Goal: Information Seeking & Learning: Check status

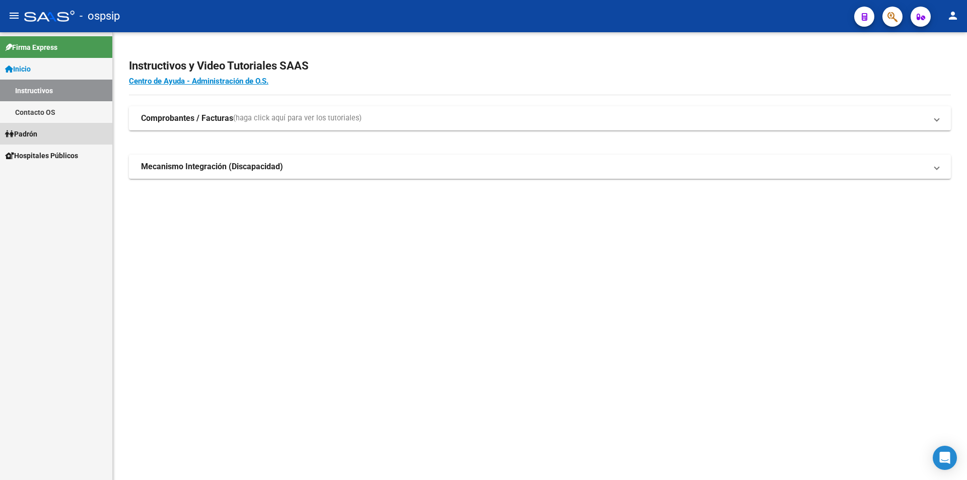
click at [66, 136] on link "Padrón" at bounding box center [56, 134] width 112 height 22
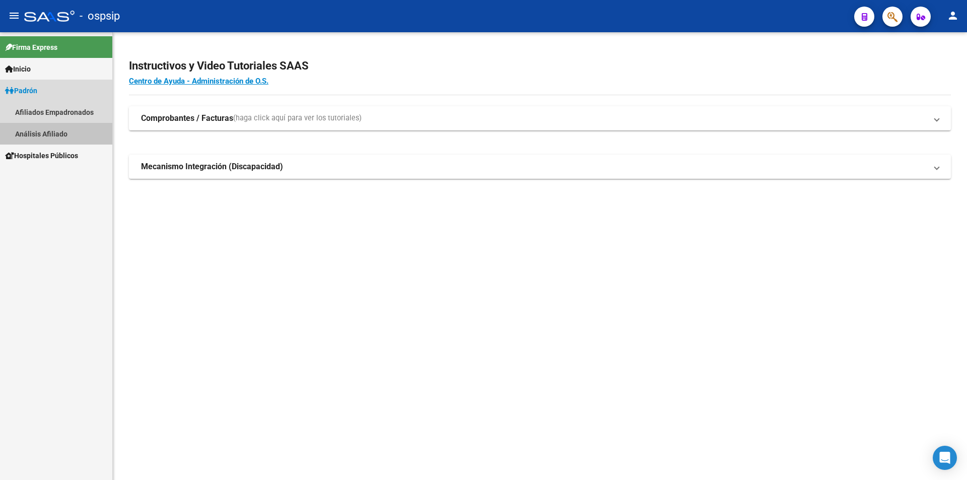
click at [61, 136] on link "Análisis Afiliado" at bounding box center [56, 134] width 112 height 22
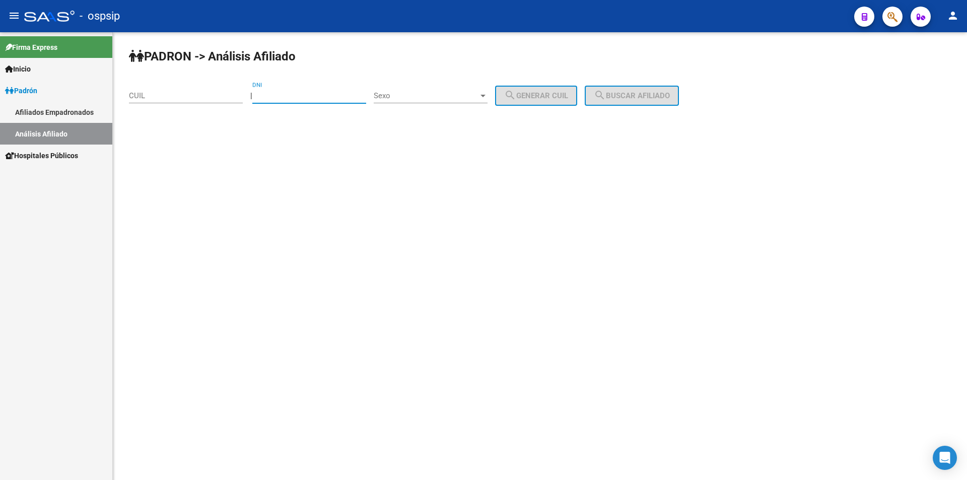
click at [317, 92] on input "DNI" at bounding box center [309, 95] width 114 height 9
click at [414, 87] on div "Sexo Sexo" at bounding box center [431, 93] width 114 height 22
click at [422, 94] on span "Masculino" at bounding box center [442, 96] width 114 height 23
click at [332, 91] on div "DNI" at bounding box center [309, 93] width 114 height 22
type input "14568726"
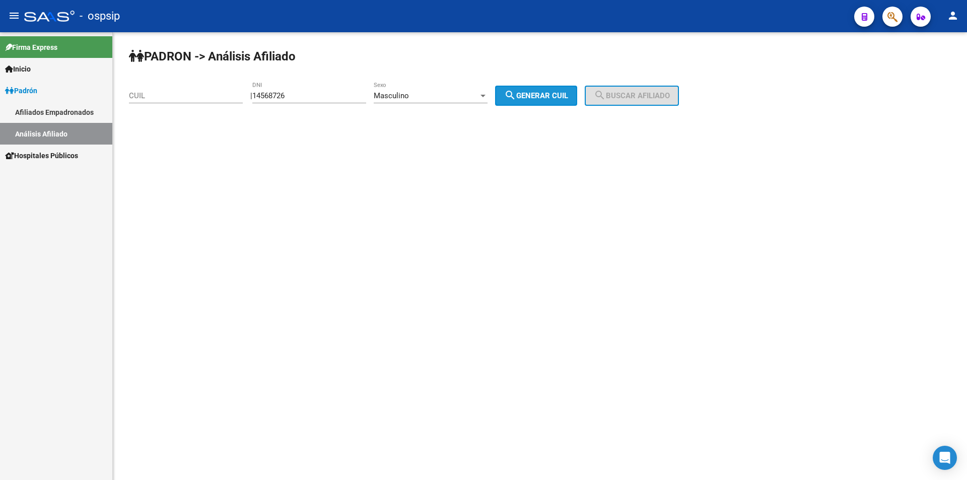
click at [565, 91] on span "search Generar CUIL" at bounding box center [536, 95] width 64 height 9
type input "20-14568726-9"
click at [620, 89] on button "search Buscar afiliado" at bounding box center [632, 96] width 94 height 20
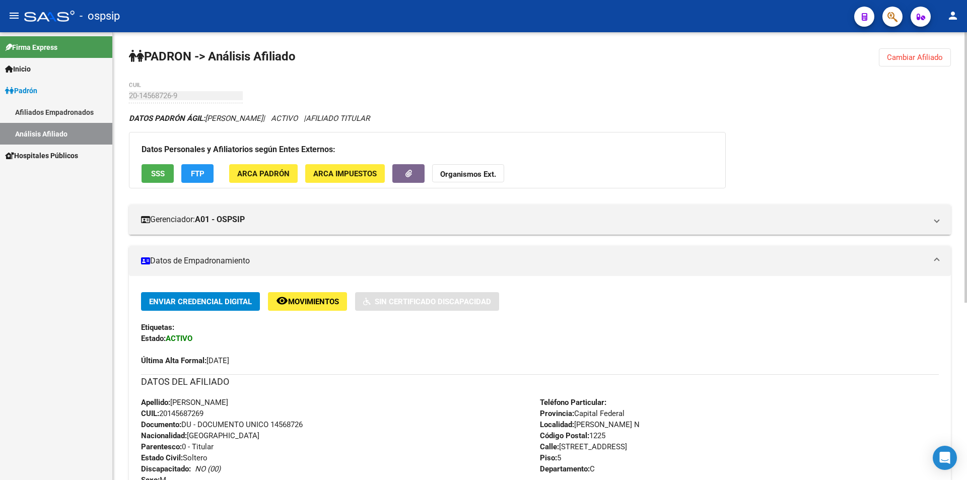
click at [921, 51] on button "Cambiar Afiliado" at bounding box center [915, 57] width 72 height 18
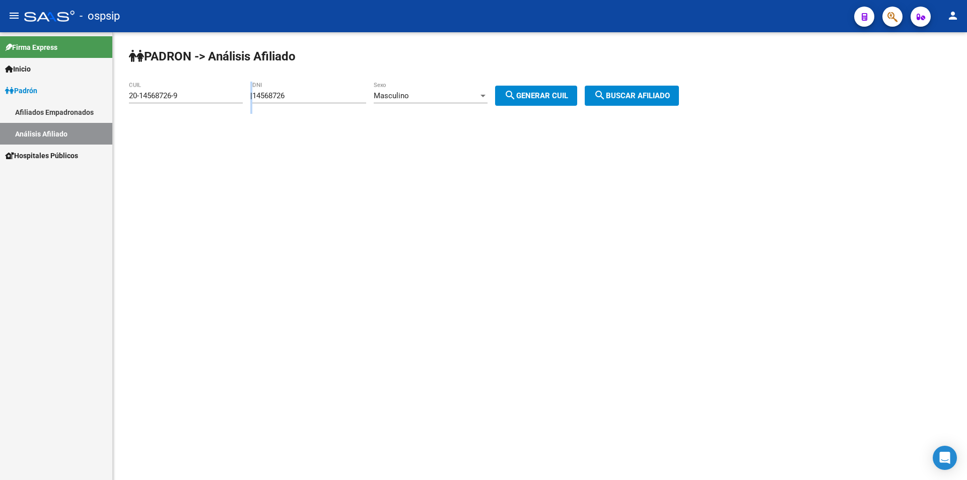
drag, startPoint x: 320, startPoint y: 91, endPoint x: 239, endPoint y: 104, distance: 82.1
click at [239, 100] on app-analisis-afiliado "PADRON -> Análisis Afiliado 20-14568726-9 CUIL | 14568726 DNI Masculino Sexo se…" at bounding box center [407, 95] width 557 height 9
click at [304, 93] on input "14568726" at bounding box center [309, 95] width 114 height 9
drag, startPoint x: 304, startPoint y: 93, endPoint x: 229, endPoint y: 97, distance: 75.1
click at [229, 95] on app-analisis-afiliado "PADRON -> Análisis Afiliado 20-14568726-9 CUIL | 14568726 DNI Masculino Sexo se…" at bounding box center [407, 95] width 557 height 9
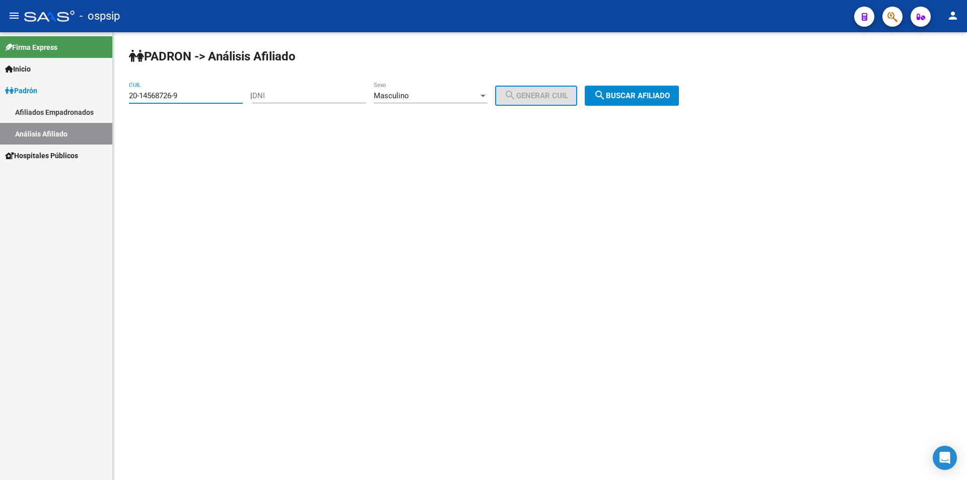
drag, startPoint x: 200, startPoint y: 95, endPoint x: 66, endPoint y: 101, distance: 133.6
click at [66, 101] on mat-sidenav-container "Firma Express Inicio Instructivos Contacto OS Padrón Afiliados Empadronados Aná…" at bounding box center [483, 256] width 967 height 448
click at [337, 92] on input "DNI" at bounding box center [309, 95] width 114 height 9
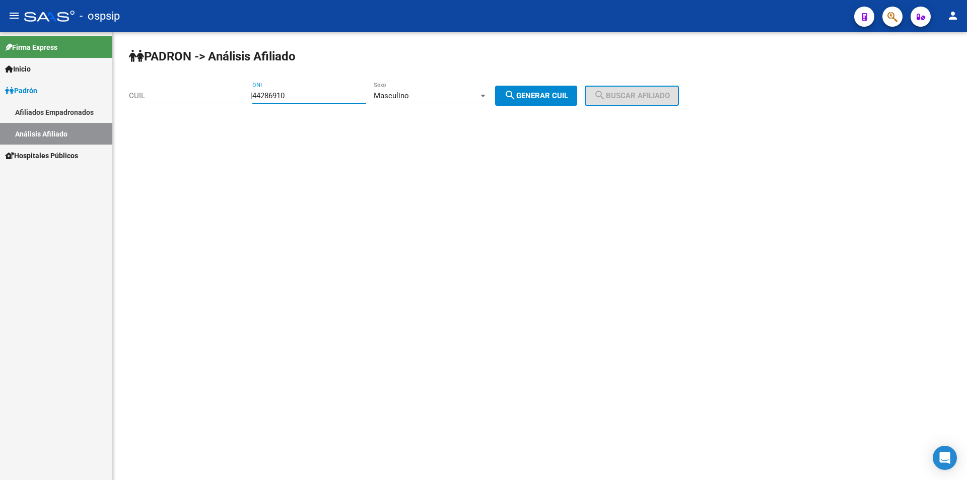
type input "44286910"
click at [559, 93] on span "search Generar CUIL" at bounding box center [536, 95] width 64 height 9
type input "20-44286910-4"
click at [606, 97] on mat-icon "search" at bounding box center [600, 95] width 12 height 12
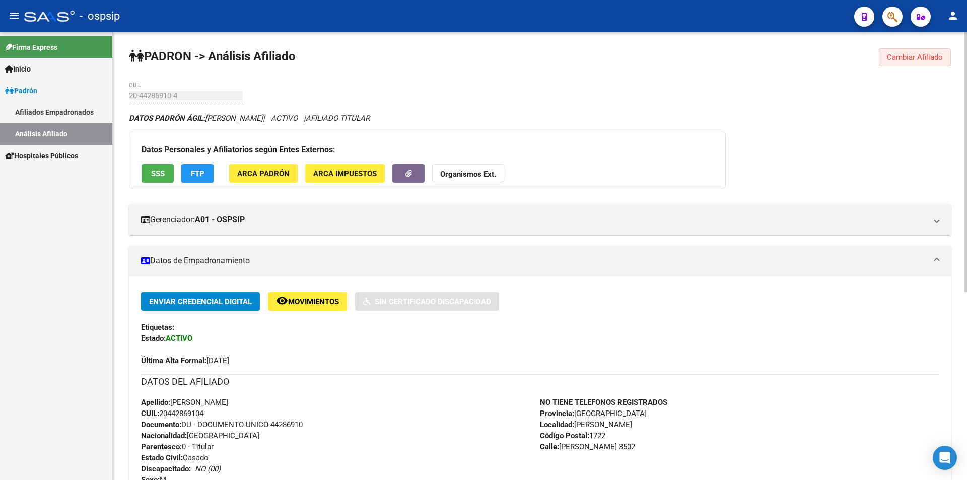
click at [935, 62] on button "Cambiar Afiliado" at bounding box center [915, 57] width 72 height 18
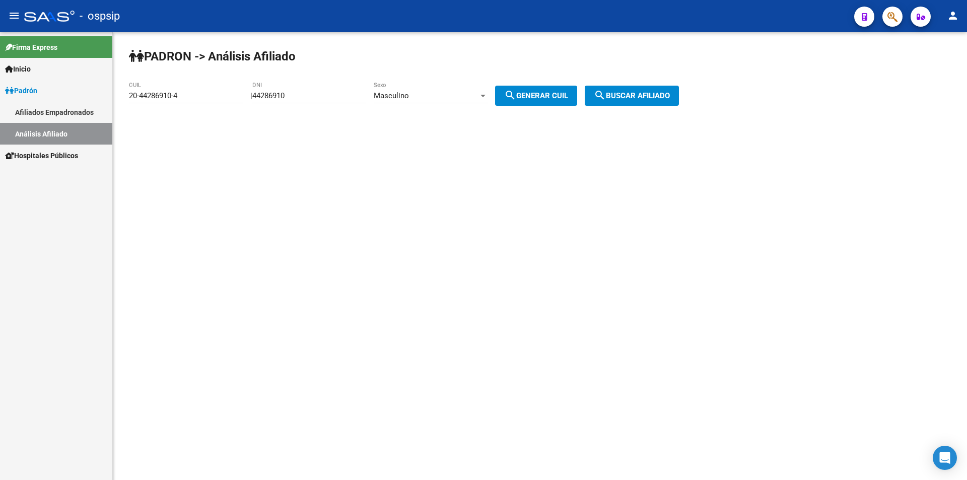
drag, startPoint x: 326, startPoint y: 90, endPoint x: 291, endPoint y: 95, distance: 35.7
click at [288, 96] on div "44286910 DNI" at bounding box center [309, 93] width 114 height 22
drag, startPoint x: 296, startPoint y: 95, endPoint x: 174, endPoint y: 93, distance: 122.4
click at [174, 93] on app-analisis-afiliado "PADRON -> Análisis Afiliado 20-44286910-4 CUIL | 44286910 DNI Masculino Sexo se…" at bounding box center [407, 95] width 557 height 9
drag, startPoint x: 190, startPoint y: 94, endPoint x: 48, endPoint y: 95, distance: 142.5
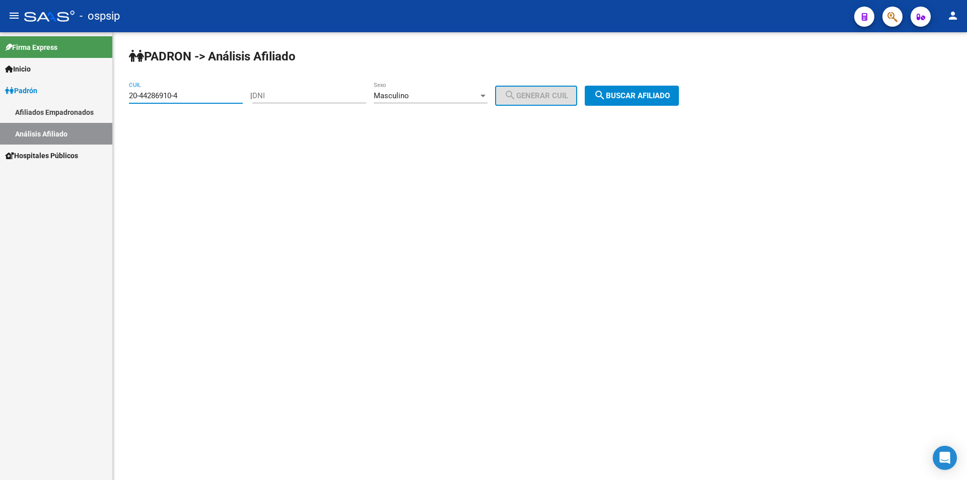
click at [45, 95] on mat-sidenav-container "Firma Express Inicio Instructivos Contacto OS Padrón Afiliados Empadronados Aná…" at bounding box center [483, 256] width 967 height 448
click at [314, 94] on input "DNI" at bounding box center [309, 95] width 114 height 9
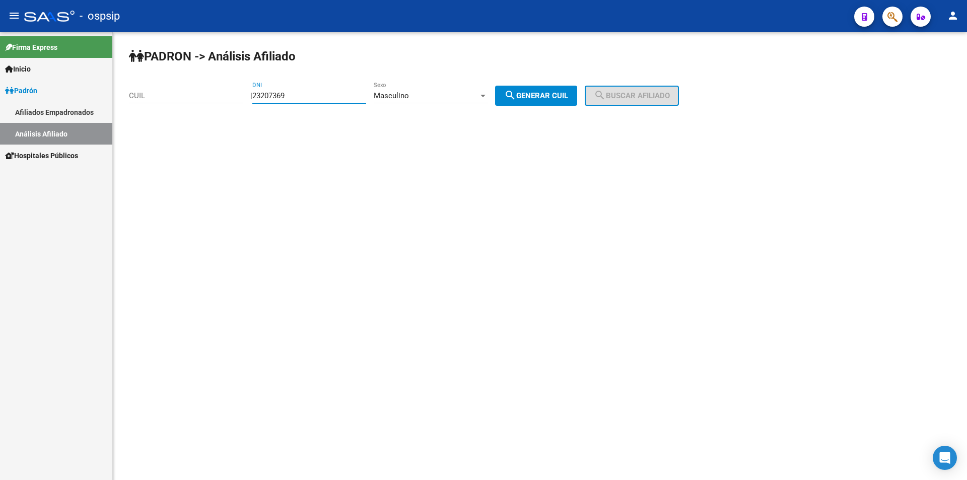
type input "23207369"
click at [568, 93] on span "search Generar CUIL" at bounding box center [536, 95] width 64 height 9
type input "20-23207369-2"
click at [646, 95] on span "search Buscar afiliado" at bounding box center [632, 95] width 76 height 9
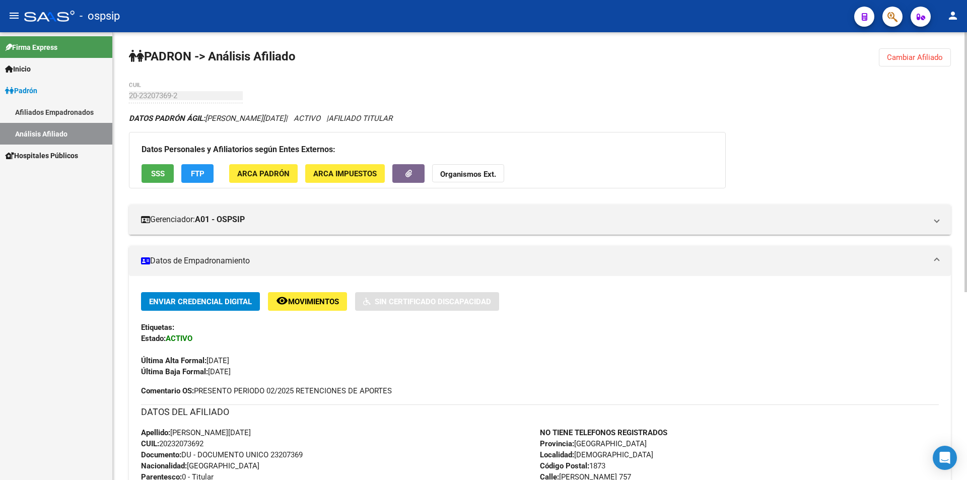
click at [757, 96] on div "PADRON -> Análisis Afiliado Cambiar Afiliado 20-23207369-2 CUIL DATOS PADRÓN ÁG…" at bounding box center [540, 417] width 854 height 771
click at [901, 56] on span "Cambiar Afiliado" at bounding box center [915, 57] width 56 height 9
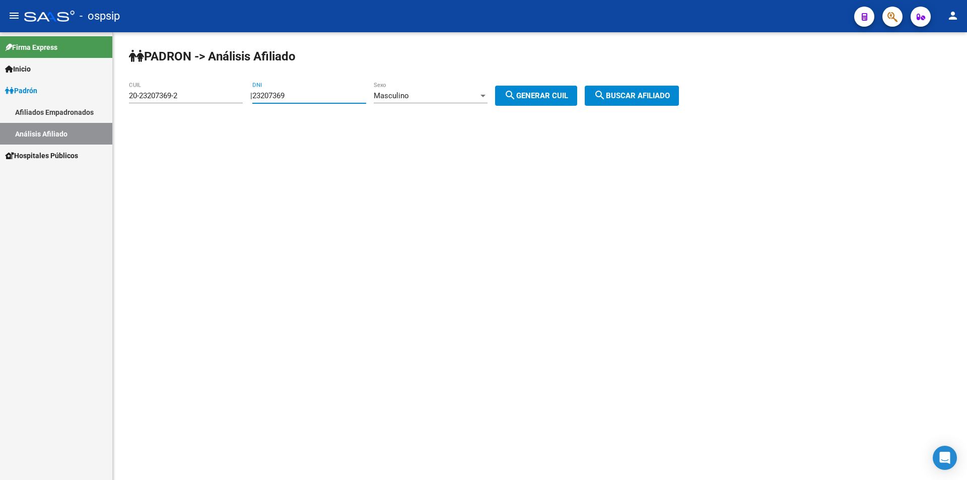
drag, startPoint x: 92, startPoint y: 98, endPoint x: 51, endPoint y: 89, distance: 41.3
click at [48, 98] on mat-sidenav-container "Firma Express Inicio Instructivos Contacto OS Padrón Afiliados Empadronados Aná…" at bounding box center [483, 256] width 967 height 448
drag, startPoint x: 192, startPoint y: 100, endPoint x: 65, endPoint y: 90, distance: 127.8
click at [65, 90] on mat-sidenav-container "Firma Express Inicio Instructivos Contacto OS Padrón Afiliados Empadronados Aná…" at bounding box center [483, 256] width 967 height 448
click at [192, 92] on input "20-23207369-2" at bounding box center [186, 95] width 114 height 9
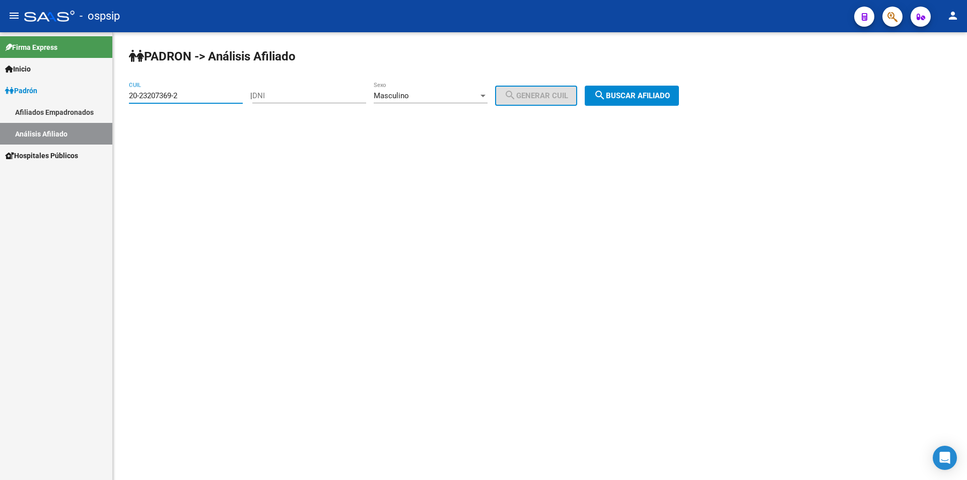
drag, startPoint x: 193, startPoint y: 93, endPoint x: 49, endPoint y: 96, distance: 144.6
click at [49, 96] on mat-sidenav-container "Firma Express Inicio Instructivos Contacto OS Padrón Afiliados Empadronados Aná…" at bounding box center [483, 256] width 967 height 448
click at [311, 93] on input "DNI" at bounding box center [309, 95] width 114 height 9
drag, startPoint x: 368, startPoint y: 97, endPoint x: 401, endPoint y: 97, distance: 33.2
click at [366, 97] on input "DNI" at bounding box center [309, 95] width 114 height 9
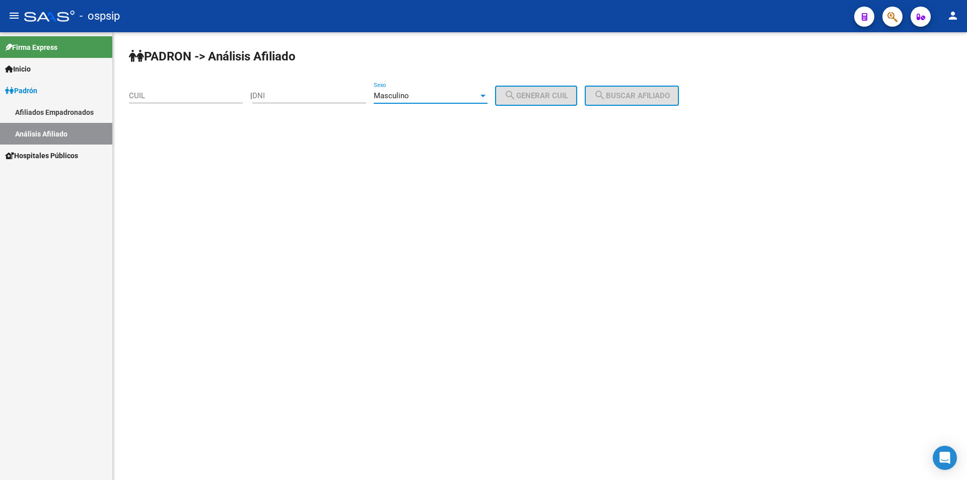
click at [406, 97] on span "Masculino" at bounding box center [391, 95] width 35 height 9
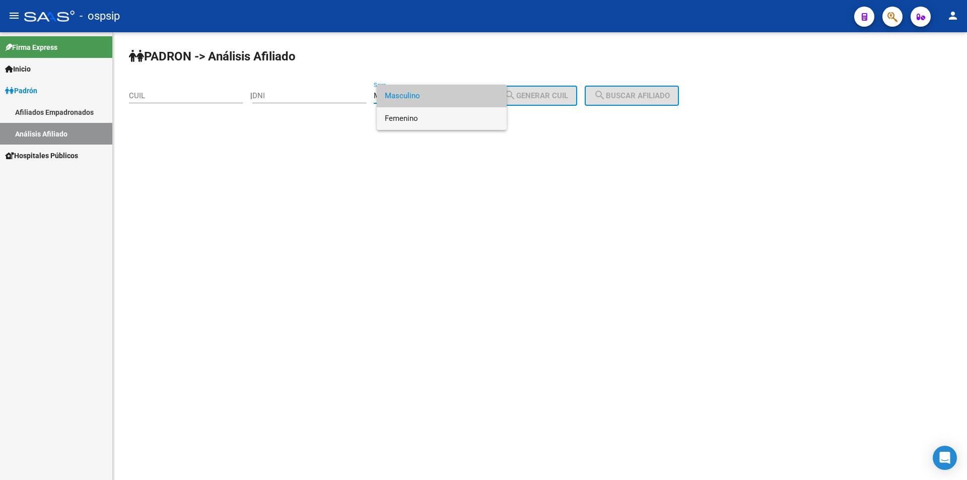
click at [414, 117] on span "Femenino" at bounding box center [442, 118] width 114 height 23
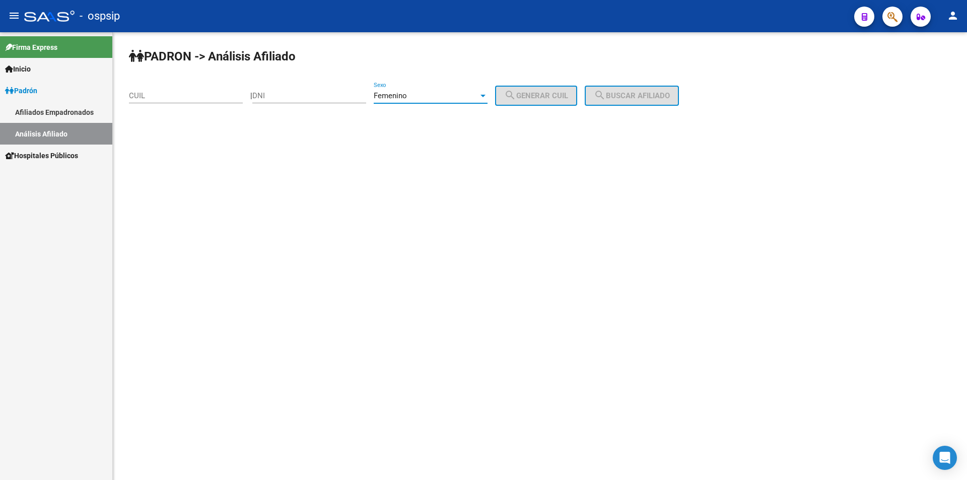
click at [340, 96] on input "DNI" at bounding box center [309, 95] width 114 height 9
type input "21841972"
click at [567, 93] on span "search Generar CUIL" at bounding box center [536, 95] width 64 height 9
type input "27-21841972-6"
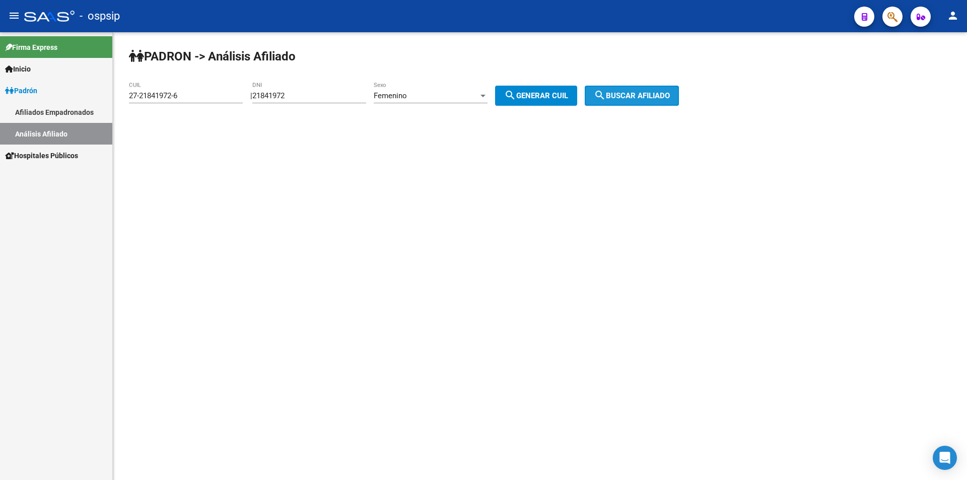
click at [653, 98] on span "search Buscar afiliado" at bounding box center [632, 95] width 76 height 9
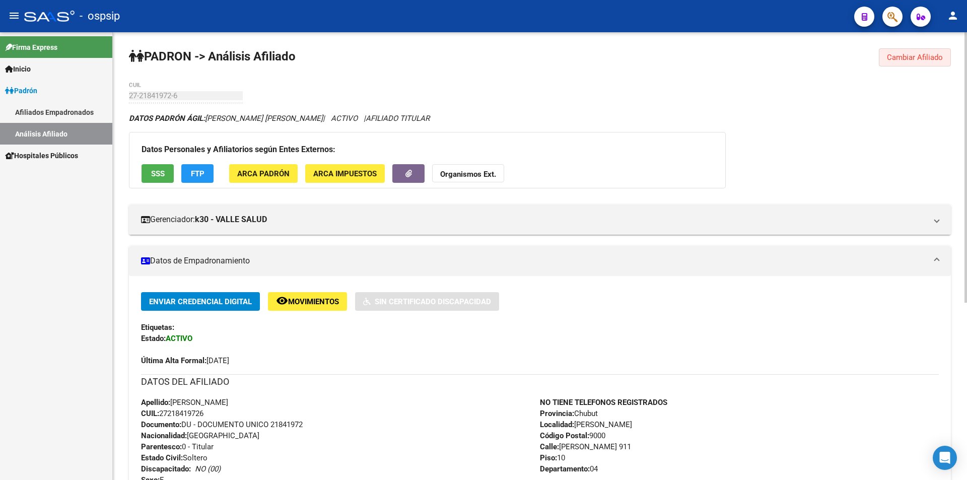
click at [891, 57] on span "Cambiar Afiliado" at bounding box center [915, 57] width 56 height 9
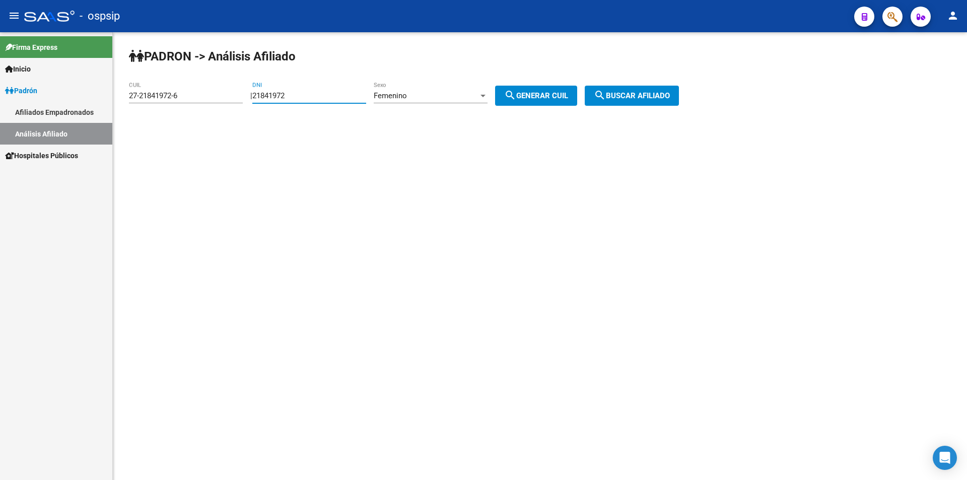
drag, startPoint x: 305, startPoint y: 94, endPoint x: 239, endPoint y: 105, distance: 67.0
click at [235, 100] on app-analisis-afiliado "PADRON -> Análisis Afiliado 27-21841972-6 CUIL | 21841972 DNI Femenino Sexo sea…" at bounding box center [407, 95] width 557 height 9
drag, startPoint x: 195, startPoint y: 96, endPoint x: 11, endPoint y: 110, distance: 185.4
click at [7, 116] on mat-sidenav-container "Firma Express Inicio Instructivos Contacto OS Padrón Afiliados Empadronados Aná…" at bounding box center [483, 256] width 967 height 448
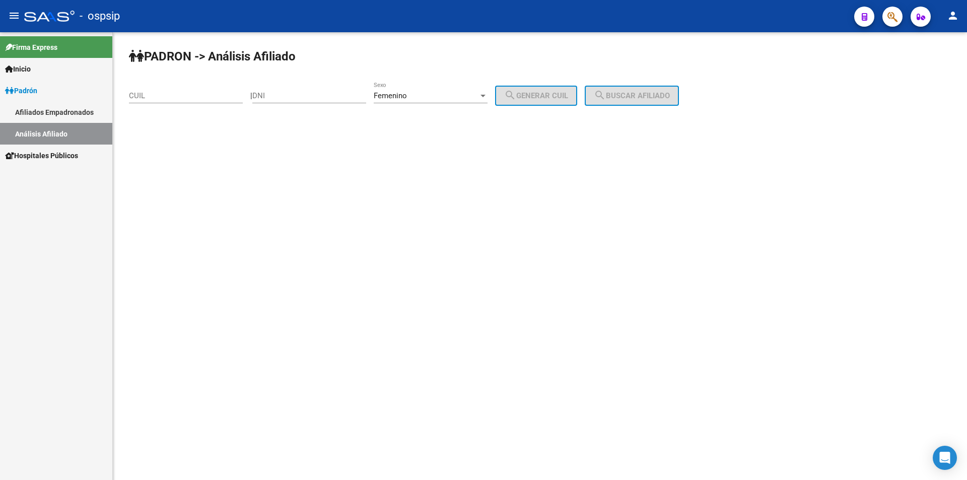
click at [312, 89] on div "DNI" at bounding box center [309, 93] width 114 height 22
type input "21818521"
click at [568, 96] on span "search Generar CUIL" at bounding box center [536, 95] width 64 height 9
type input "27-21818521-0"
click at [641, 90] on button "search Buscar afiliado" at bounding box center [632, 96] width 94 height 20
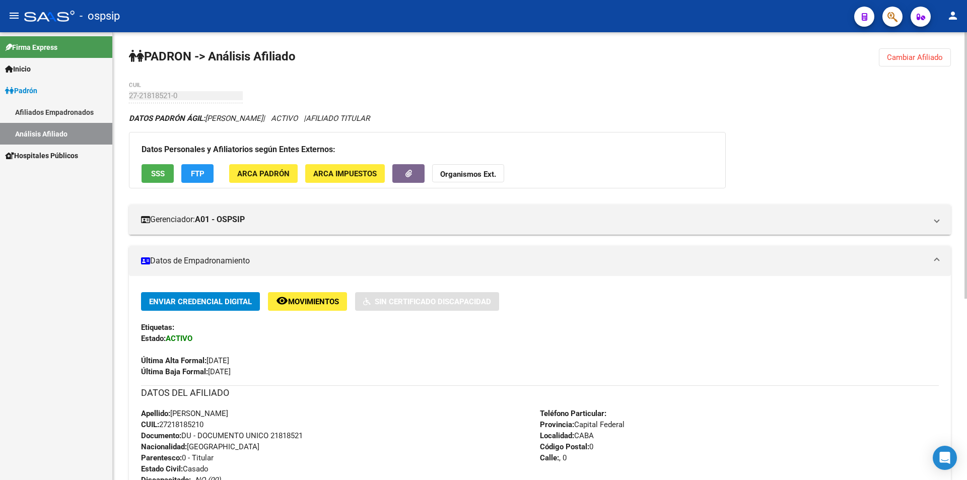
click at [923, 52] on button "Cambiar Afiliado" at bounding box center [915, 57] width 72 height 18
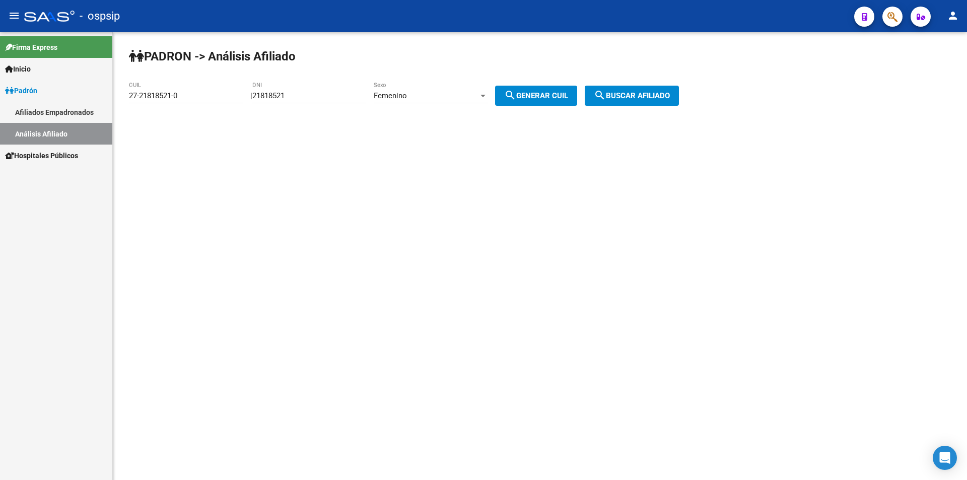
drag, startPoint x: 328, startPoint y: 97, endPoint x: 76, endPoint y: 110, distance: 252.7
click at [74, 112] on mat-sidenav-container "Firma Express Inicio Instructivos Contacto OS Padrón Afiliados Empadronados Aná…" at bounding box center [483, 256] width 967 height 448
drag, startPoint x: 188, startPoint y: 93, endPoint x: 57, endPoint y: 128, distance: 135.7
click at [57, 128] on mat-sidenav-container "Firma Express Inicio Instructivos Contacto OS Padrón Afiliados Empadronados Aná…" at bounding box center [483, 256] width 967 height 448
click at [283, 86] on div "DNI" at bounding box center [309, 93] width 114 height 22
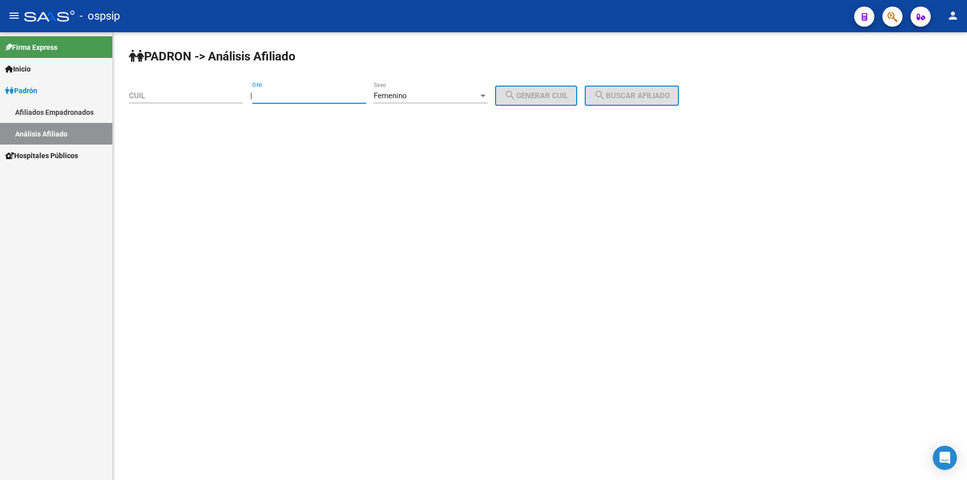
click at [285, 93] on input "DNI" at bounding box center [309, 95] width 114 height 9
click at [179, 98] on input "CUIL" at bounding box center [186, 95] width 114 height 9
click at [273, 96] on input "DNI" at bounding box center [309, 95] width 114 height 9
type input "16110179"
click at [407, 96] on span "Femenino" at bounding box center [390, 95] width 33 height 9
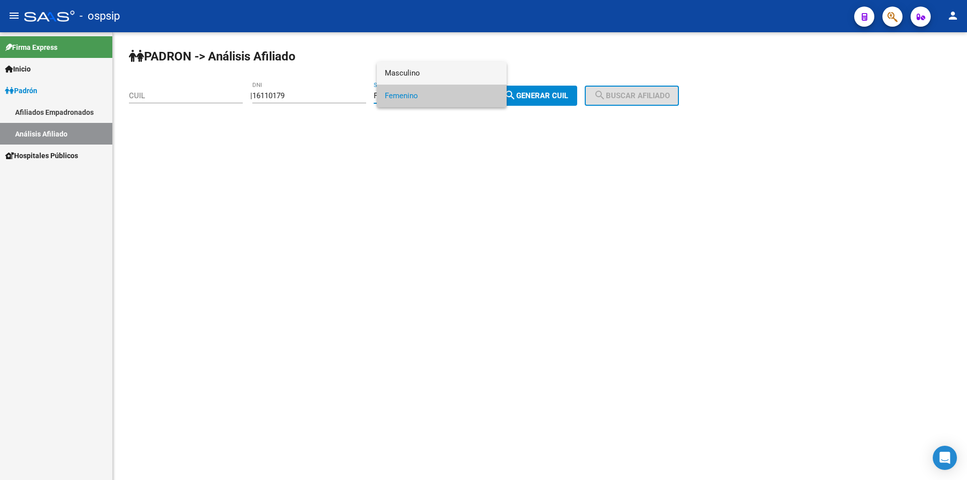
click at [425, 64] on span "Masculino" at bounding box center [442, 73] width 114 height 23
click at [538, 92] on span "search Generar CUIL" at bounding box center [536, 95] width 64 height 9
type input "20-16110179-7"
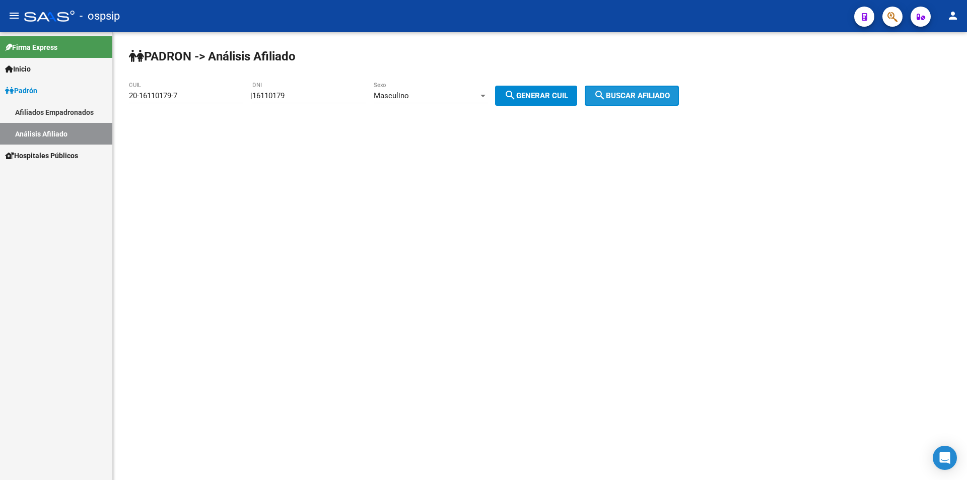
click at [641, 92] on span "search Buscar afiliado" at bounding box center [632, 95] width 76 height 9
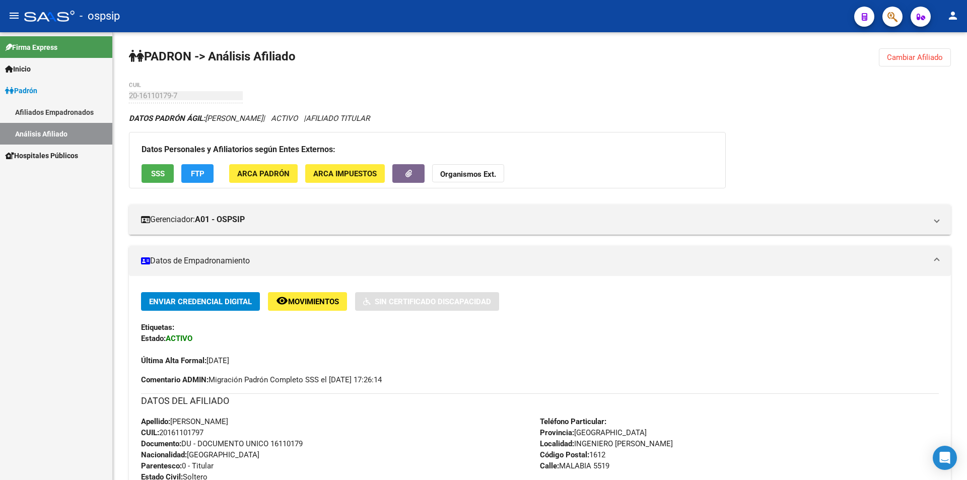
click at [935, 57] on span "Cambiar Afiliado" at bounding box center [915, 57] width 56 height 9
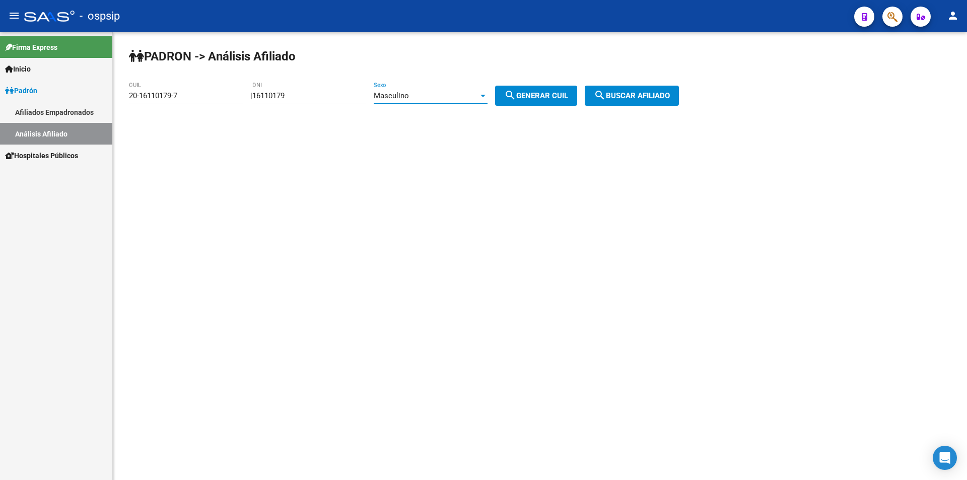
click at [409, 95] on span "Masculino" at bounding box center [391, 95] width 35 height 9
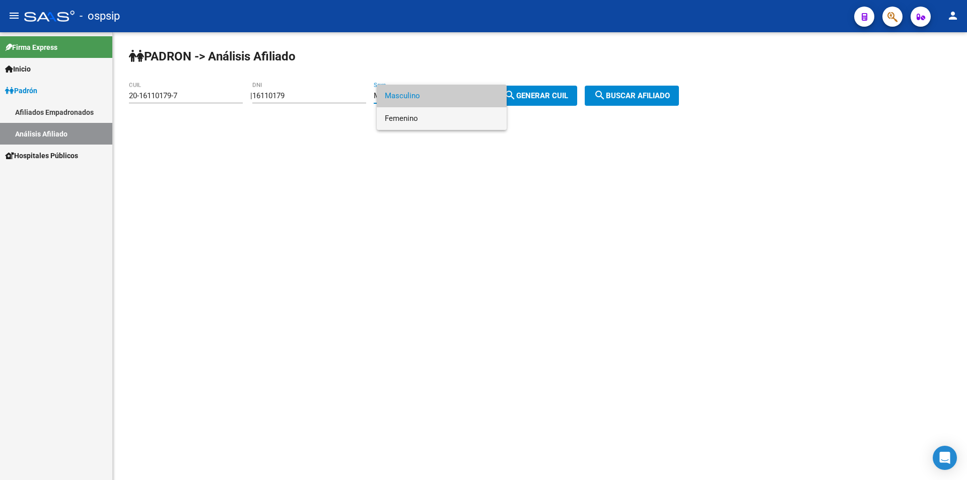
drag, startPoint x: 420, startPoint y: 125, endPoint x: 378, endPoint y: 117, distance: 43.1
click at [420, 126] on span "Femenino" at bounding box center [442, 118] width 114 height 23
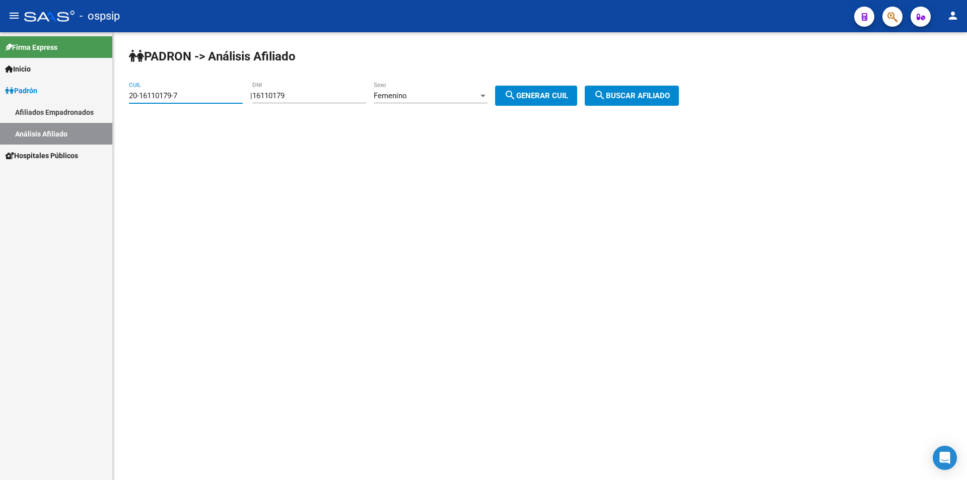
drag, startPoint x: 235, startPoint y: 94, endPoint x: 23, endPoint y: 98, distance: 212.0
click at [4, 103] on mat-sidenav-container "Firma Express Inicio Instructivos Contacto OS Padrón Afiliados Empadronados Aná…" at bounding box center [483, 256] width 967 height 448
drag, startPoint x: 323, startPoint y: 98, endPoint x: 151, endPoint y: 83, distance: 172.9
click at [153, 91] on app-analisis-afiliado "PADRON -> Análisis Afiliado CUIL | 16110179 DNI Femenino Sexo search Generar CU…" at bounding box center [407, 95] width 557 height 9
type input "30462753"
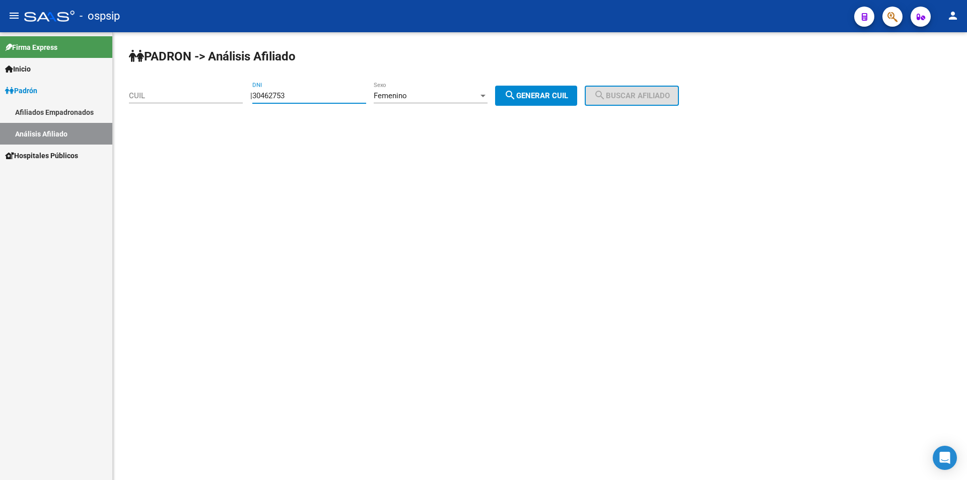
click at [544, 102] on button "search Generar CUIL" at bounding box center [536, 96] width 82 height 20
type input "27-30462753-6"
click at [618, 98] on span "search Buscar afiliado" at bounding box center [632, 95] width 76 height 9
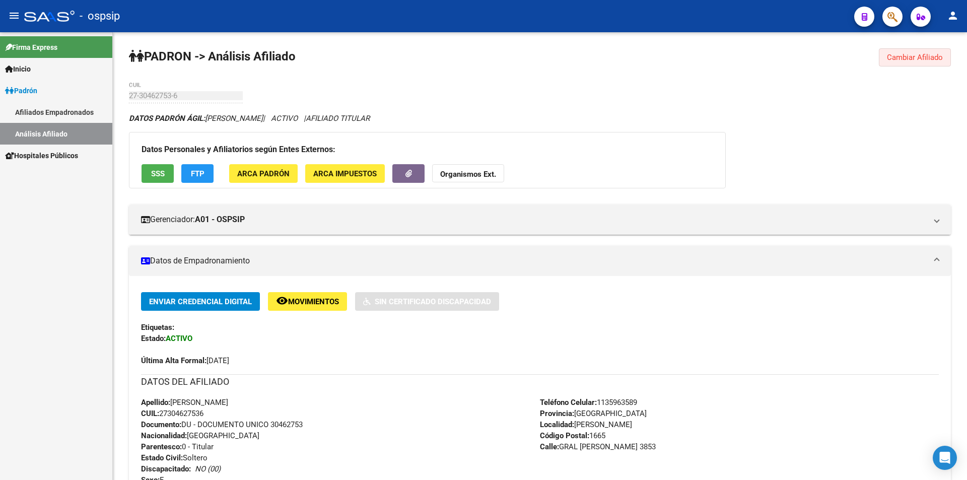
click at [934, 61] on span "Cambiar Afiliado" at bounding box center [915, 57] width 56 height 9
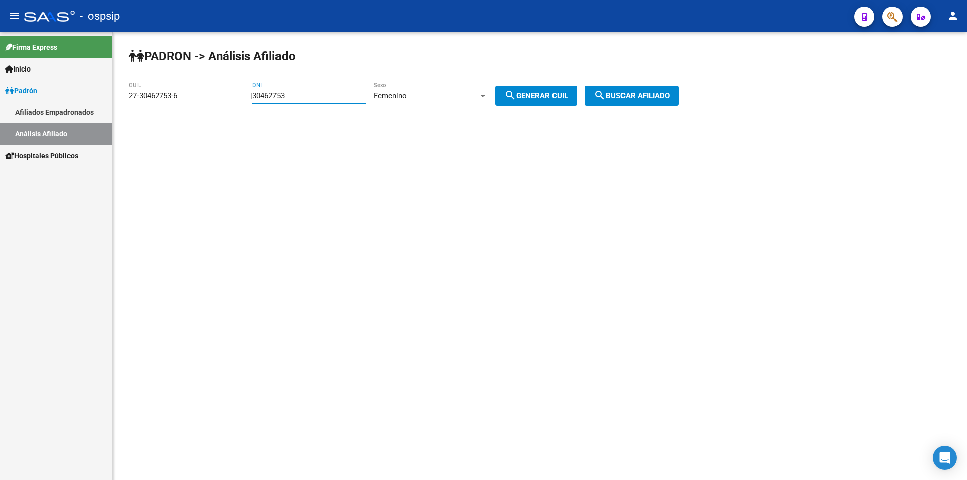
click at [356, 93] on input "30462753" at bounding box center [309, 95] width 114 height 9
drag, startPoint x: 340, startPoint y: 94, endPoint x: 187, endPoint y: 92, distance: 152.6
click at [189, 94] on app-analisis-afiliado "PADRON -> Análisis Afiliado 27-30462753-6 CUIL | 30462753 DNI Femenino Sexo sea…" at bounding box center [407, 95] width 557 height 9
drag, startPoint x: 212, startPoint y: 94, endPoint x: 3, endPoint y: 96, distance: 208.5
click at [3, 96] on mat-sidenav-container "Firma Express Inicio Instructivos Contacto OS Padrón Afiliados Empadronados Aná…" at bounding box center [483, 256] width 967 height 448
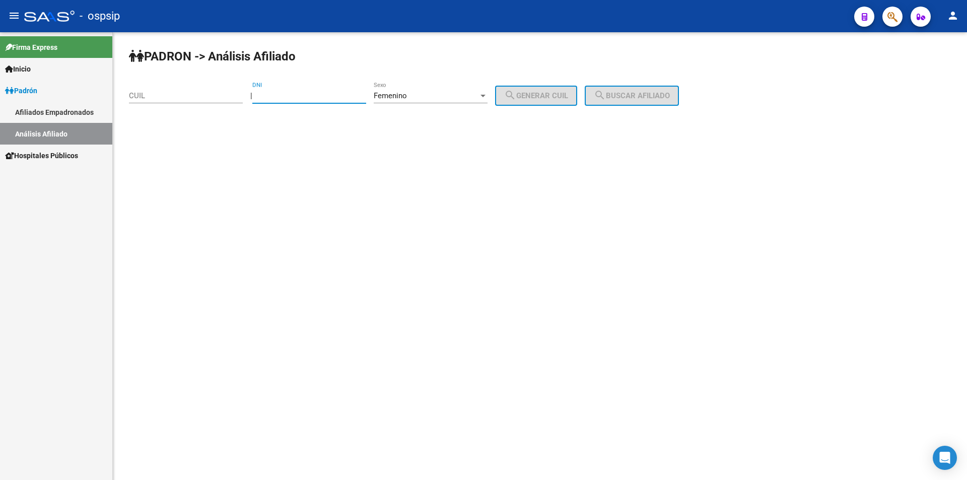
click at [300, 93] on input "DNI" at bounding box center [309, 95] width 114 height 9
click at [446, 91] on div "Femenino Sexo" at bounding box center [431, 93] width 114 height 22
click at [326, 139] on div at bounding box center [483, 240] width 967 height 480
click at [301, 96] on input "DNI" at bounding box center [309, 95] width 114 height 9
type input "37268884"
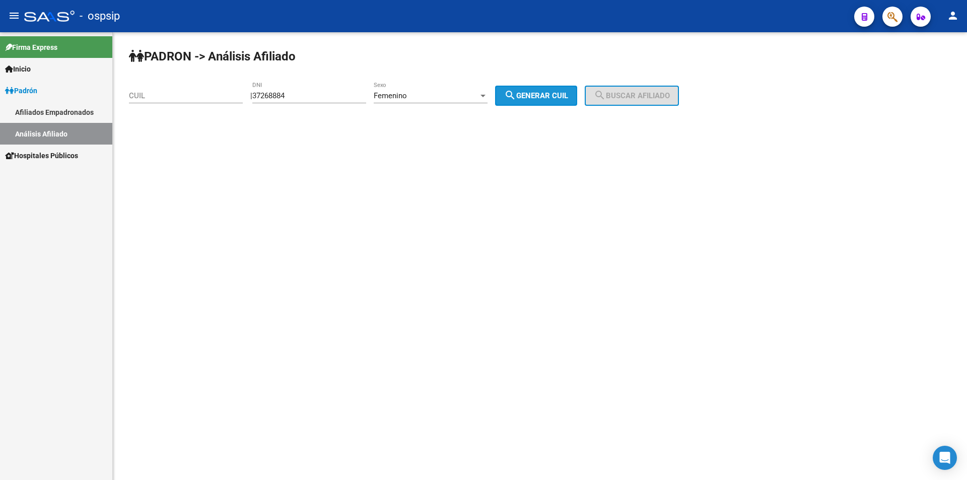
drag, startPoint x: 560, startPoint y: 87, endPoint x: 584, endPoint y: 82, distance: 24.7
click at [560, 88] on button "search Generar CUIL" at bounding box center [536, 96] width 82 height 20
type input "27-37268884-5"
click at [651, 93] on span "search Buscar afiliado" at bounding box center [632, 95] width 76 height 9
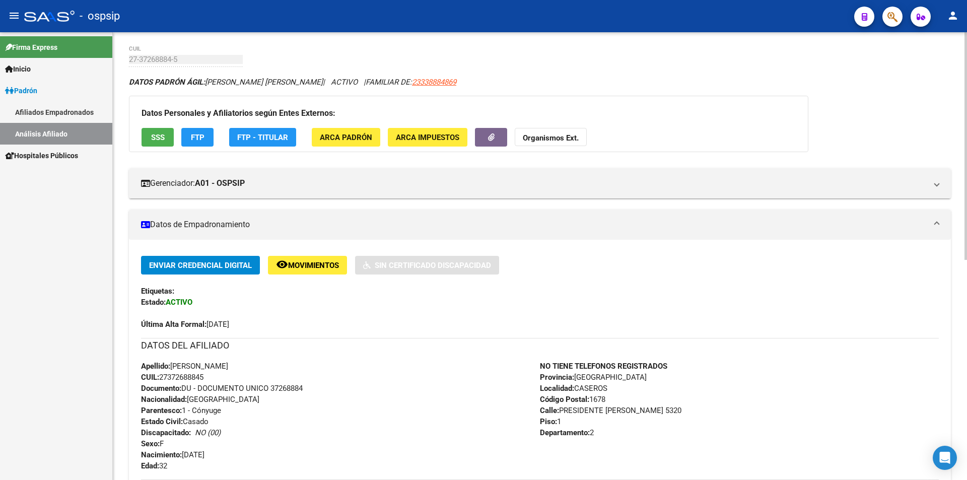
scroll to position [50, 0]
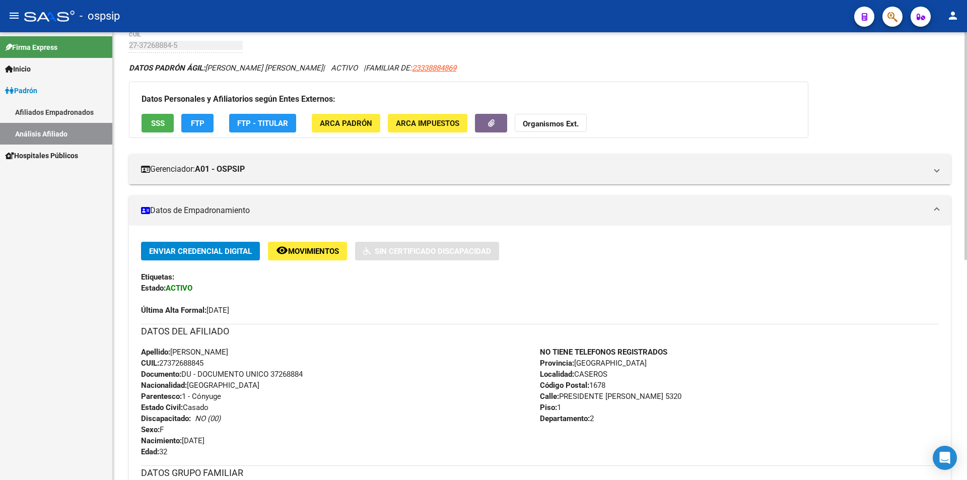
click at [345, 340] on div "DATOS DEL AFILIADO" at bounding box center [540, 335] width 798 height 23
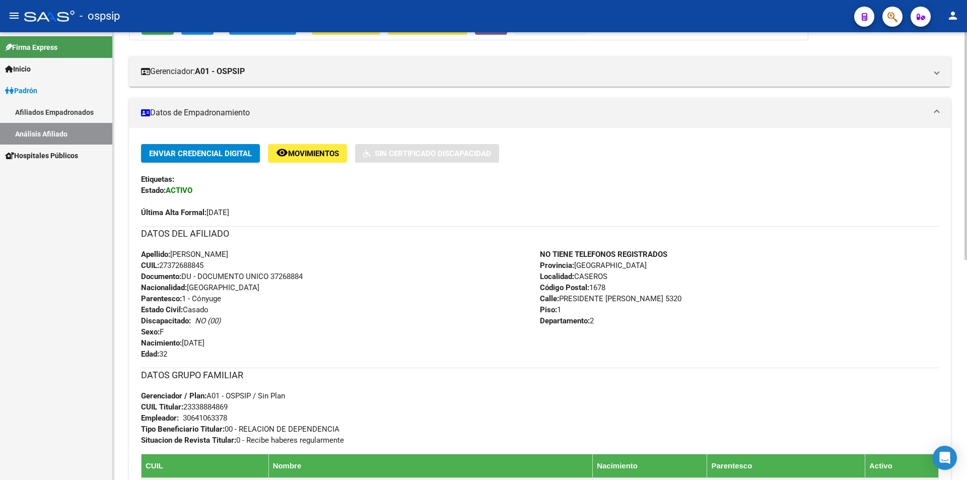
scroll to position [151, 0]
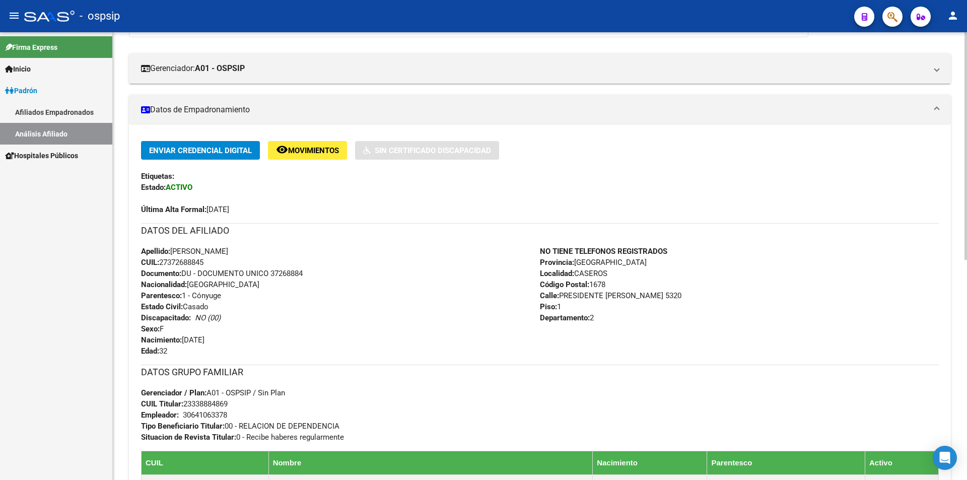
drag, startPoint x: 272, startPoint y: 270, endPoint x: 340, endPoint y: 270, distance: 68.0
click at [340, 270] on div "Apellido: [PERSON_NAME] CUIL: 27372688845 Documento: DU - DOCUMENTO UNICO 37268…" at bounding box center [340, 301] width 399 height 111
click at [369, 189] on div "Enviar Credencial Digital remove_red_eye Movimientos Sin Certificado Discapacid…" at bounding box center [540, 178] width 798 height 74
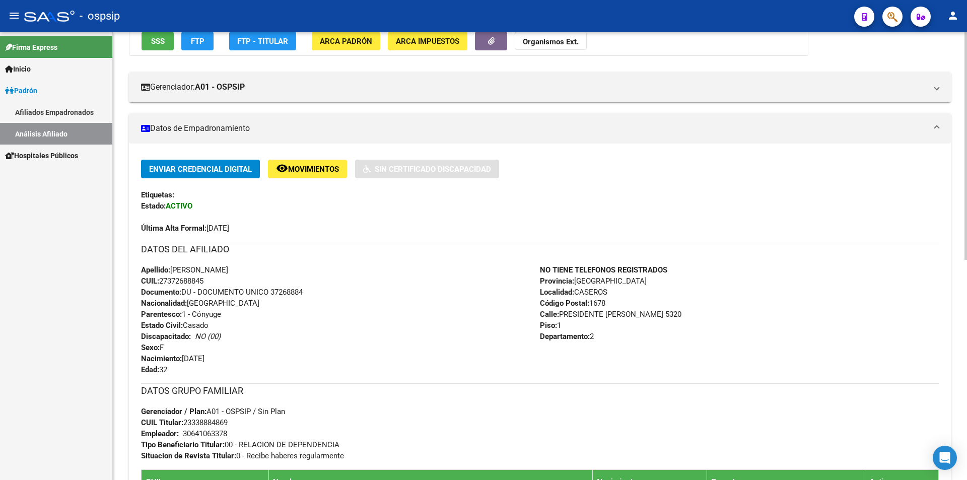
scroll to position [0, 0]
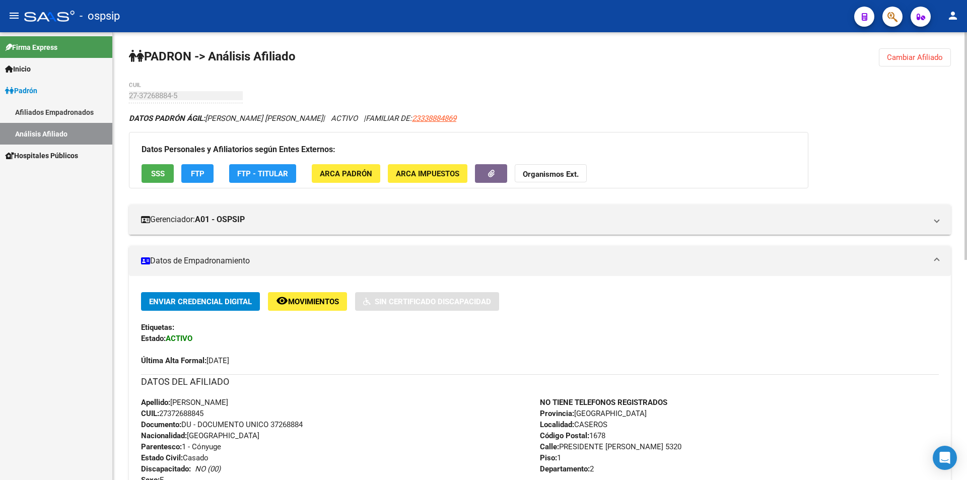
click at [917, 58] on button "Cambiar Afiliado" at bounding box center [915, 57] width 72 height 18
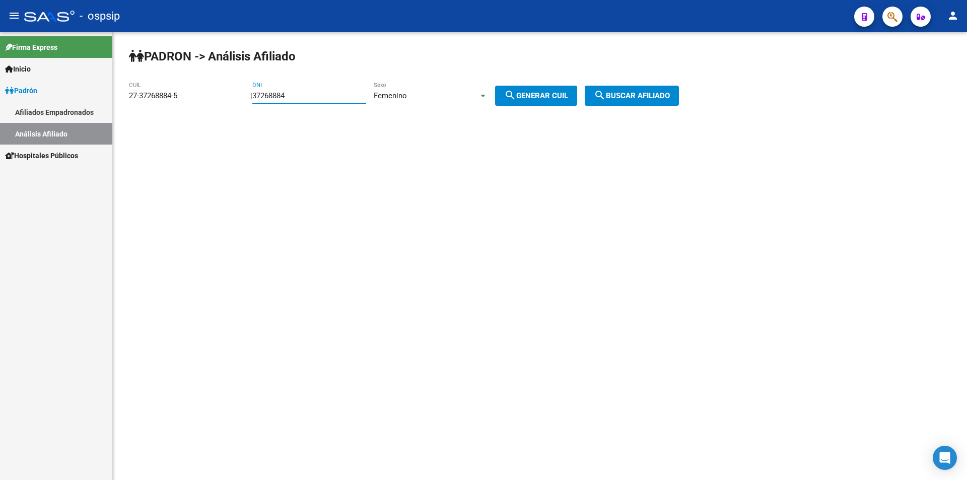
drag, startPoint x: 355, startPoint y: 98, endPoint x: 132, endPoint y: 109, distance: 222.3
click at [132, 100] on app-analisis-afiliado "PADRON -> Análisis Afiliado 27-37268884-5 CUIL | 37268884 DNI Femenino Sexo sea…" at bounding box center [407, 95] width 557 height 9
drag, startPoint x: 192, startPoint y: 94, endPoint x: 20, endPoint y: 100, distance: 172.3
click at [20, 100] on mat-sidenav-container "Firma Express Inicio Instructivos Contacto OS Padrón Afiliados Empadronados Aná…" at bounding box center [483, 256] width 967 height 448
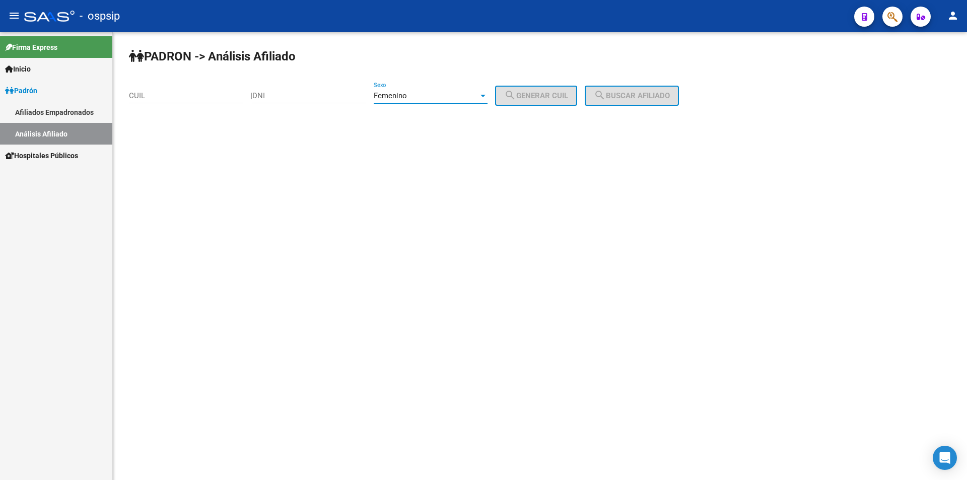
click at [455, 92] on div "Femenino" at bounding box center [426, 95] width 105 height 9
click at [441, 71] on span "Masculino" at bounding box center [442, 73] width 114 height 23
click at [440, 159] on mat-sidenav-content "PADRON -> Análisis Afiliado CUIL | DNI Masculino Sexo search Generar CUIL searc…" at bounding box center [540, 256] width 854 height 448
click at [313, 96] on input "DNI" at bounding box center [309, 95] width 114 height 9
click at [399, 93] on span "Masculino" at bounding box center [391, 95] width 35 height 9
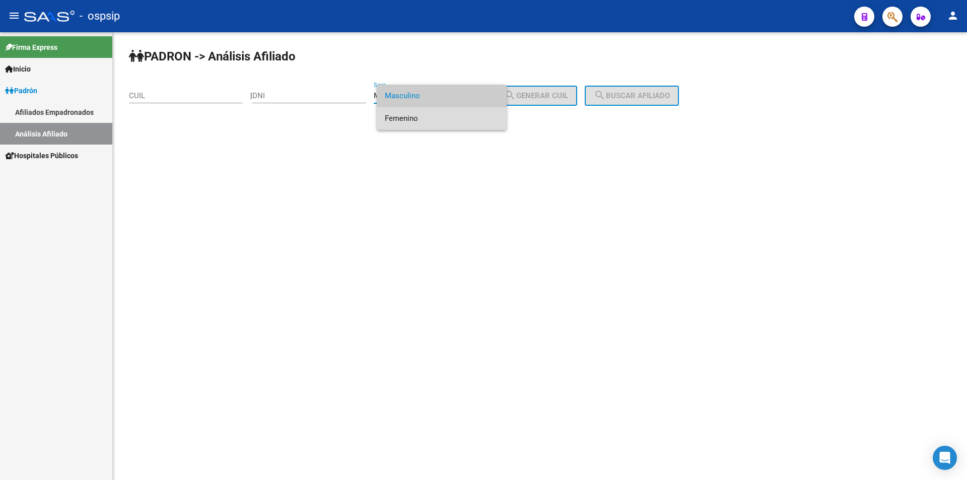
click at [421, 117] on span "Femenino" at bounding box center [442, 118] width 114 height 23
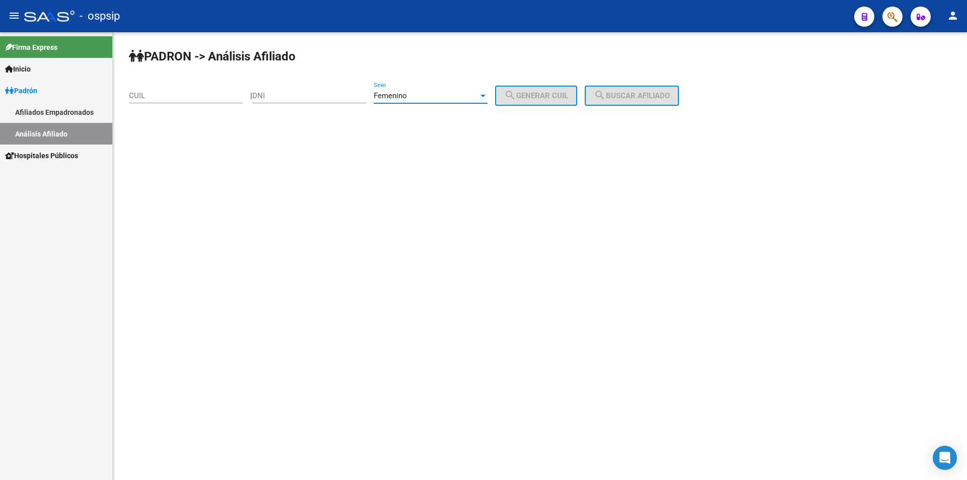
click at [336, 100] on div "DNI" at bounding box center [309, 93] width 114 height 22
click at [407, 94] on span "Femenino" at bounding box center [390, 95] width 33 height 9
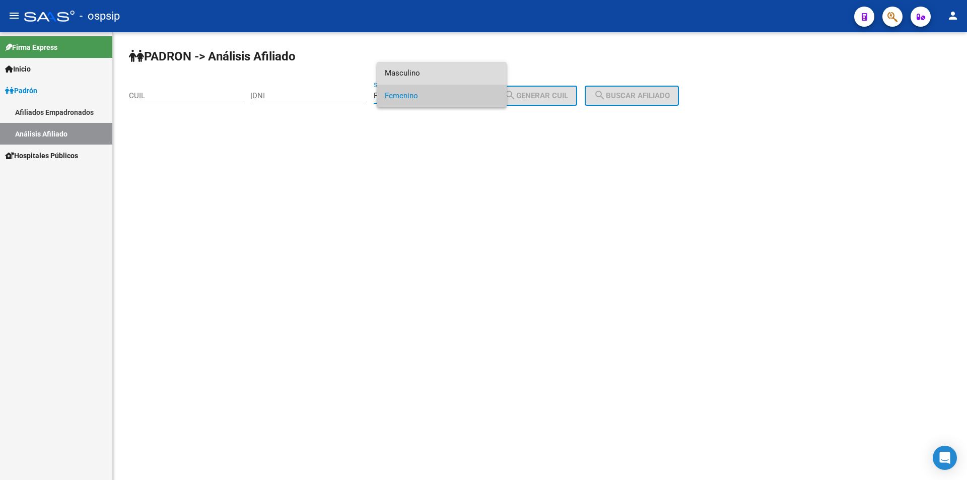
click at [414, 72] on span "Masculino" at bounding box center [442, 73] width 114 height 23
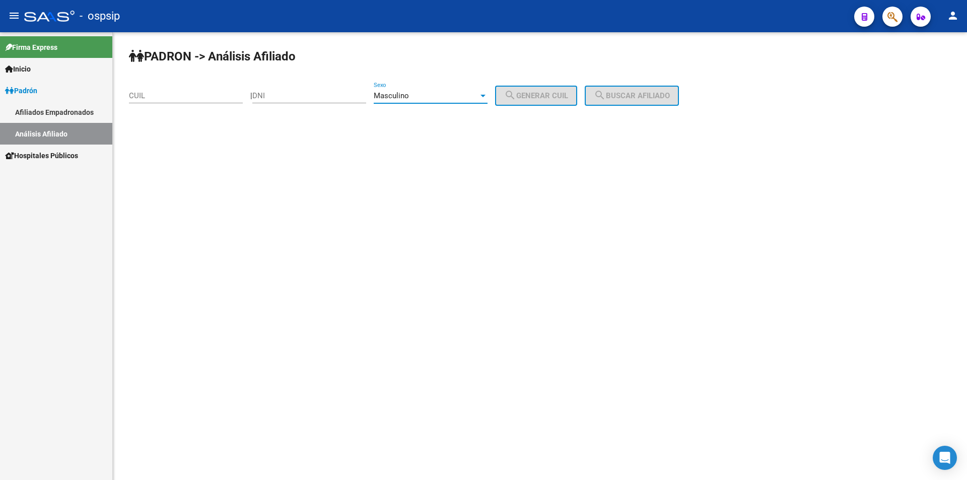
click at [322, 99] on input "DNI" at bounding box center [309, 95] width 114 height 9
type input "17014324"
click at [550, 88] on button "search Generar CUIL" at bounding box center [536, 96] width 82 height 20
type input "20-17014324-9"
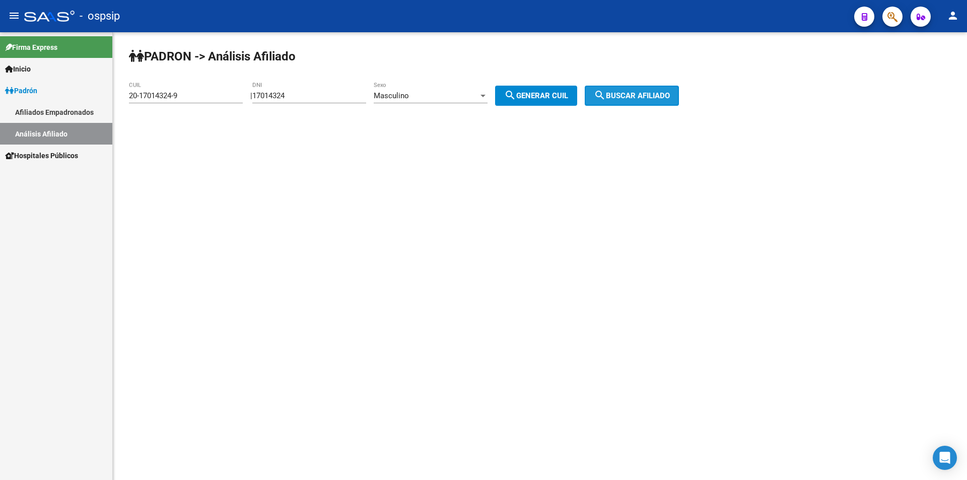
click at [606, 95] on mat-icon "search" at bounding box center [600, 95] width 12 height 12
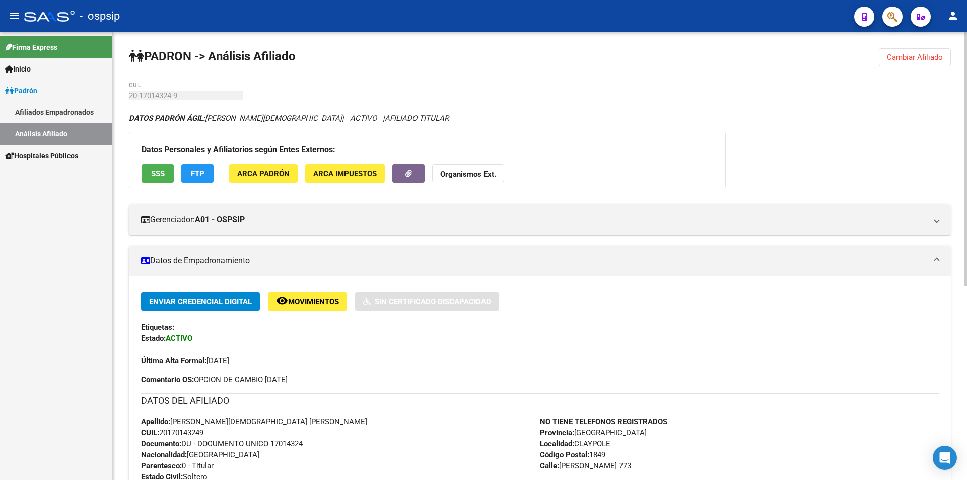
drag, startPoint x: 245, startPoint y: 110, endPoint x: 263, endPoint y: 110, distance: 17.6
click at [263, 110] on div "PADRON -> Análisis Afiliado Cambiar Afiliado 20-17014324-9 CUIL DATOS PADRÓN ÁG…" at bounding box center [540, 427] width 854 height 790
click at [294, 108] on div "PADRON -> Análisis Afiliado Cambiar Afiliado 20-17014324-9 CUIL DATOS PADRÓN ÁG…" at bounding box center [540, 427] width 854 height 790
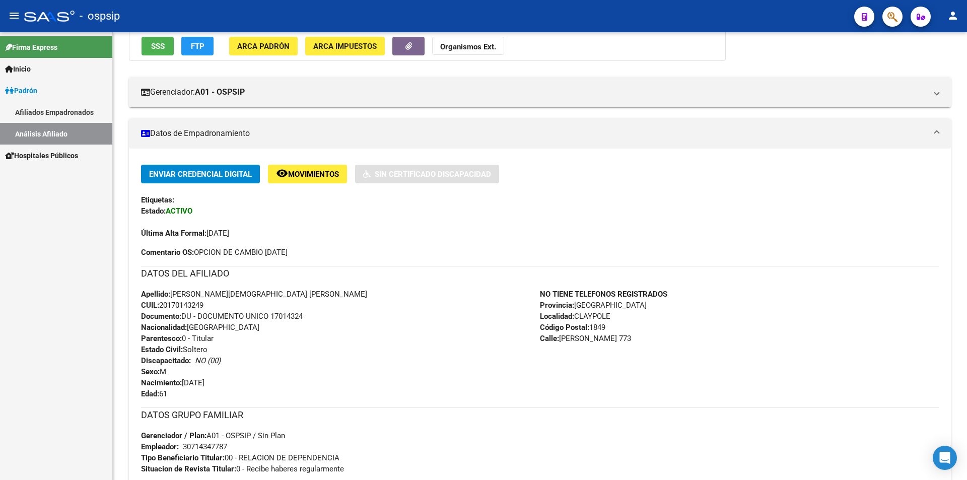
scroll to position [40, 0]
